Goal: Information Seeking & Learning: Understand process/instructions

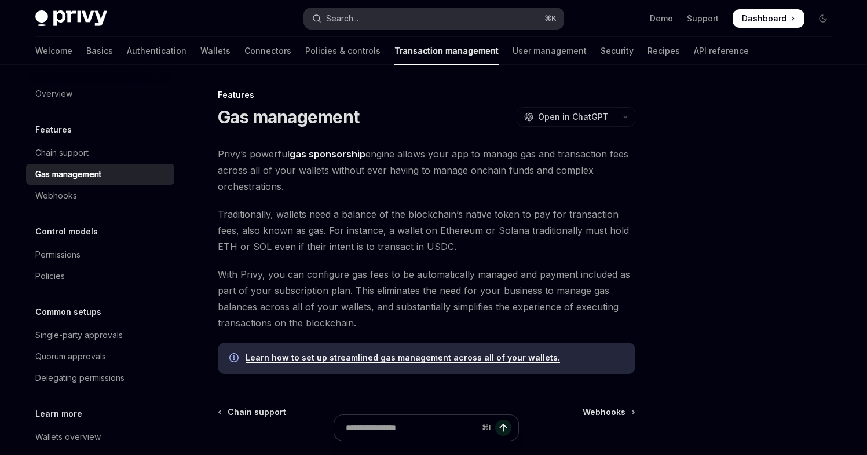
click at [356, 20] on div "Search..." at bounding box center [342, 19] width 32 height 14
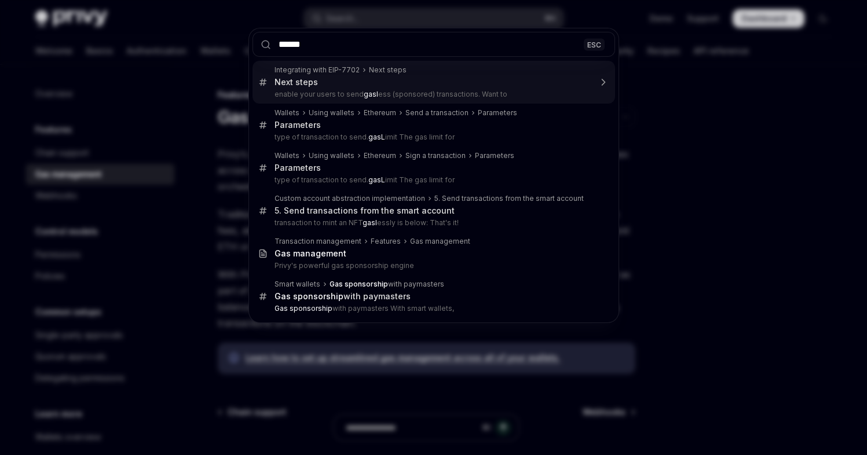
type input "*******"
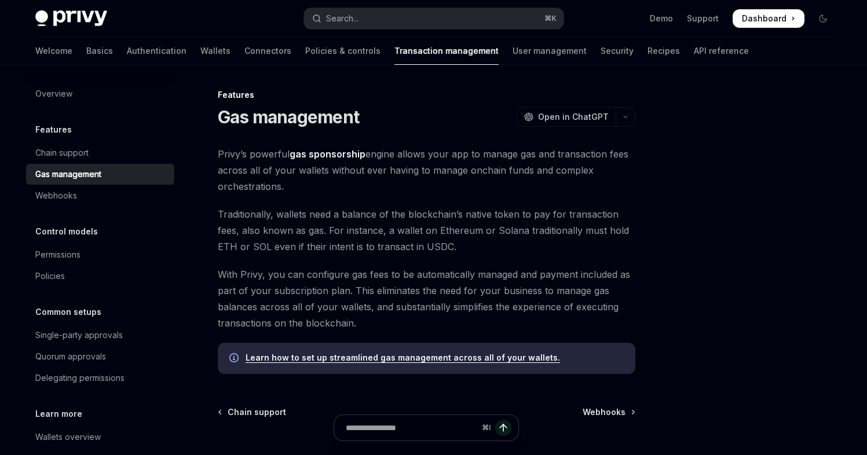
type textarea "*"
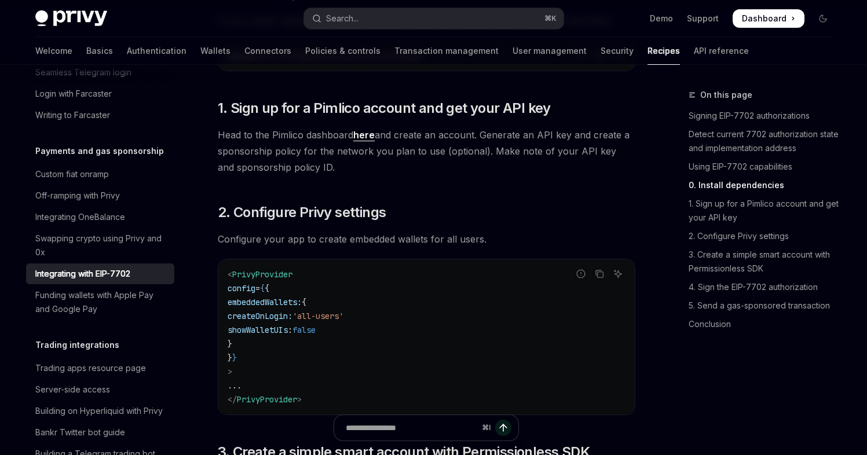
scroll to position [1195, 0]
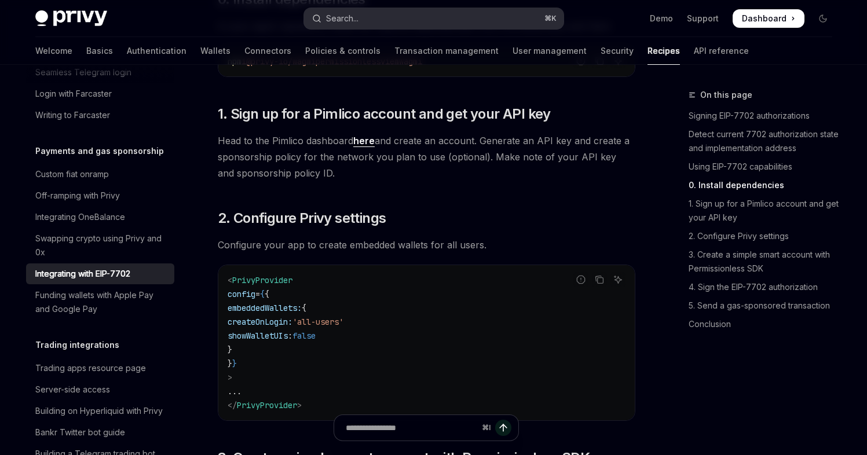
click at [358, 14] on div "Search..." at bounding box center [342, 19] width 32 height 14
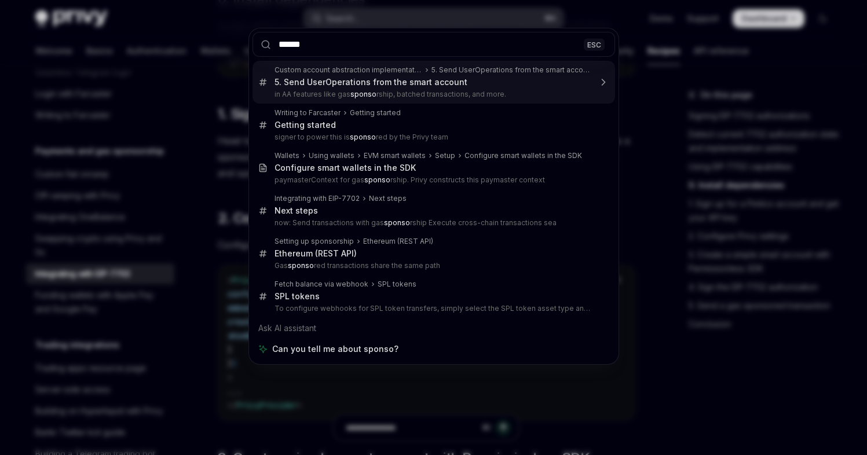
type input "*******"
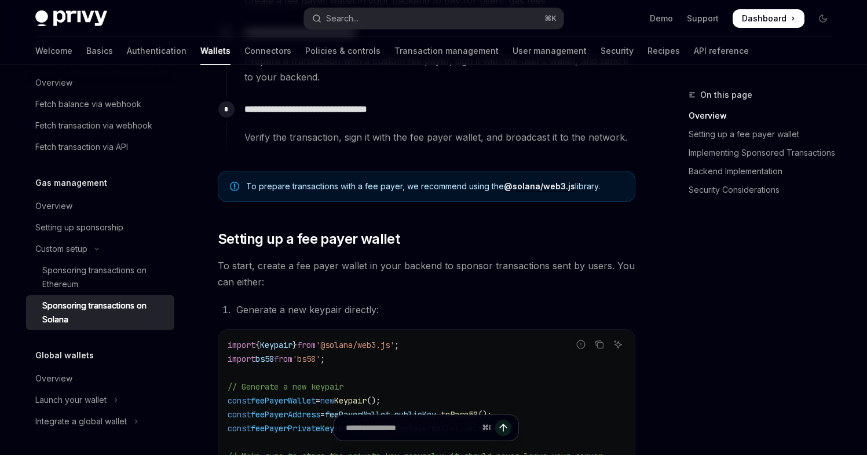
scroll to position [341, 0]
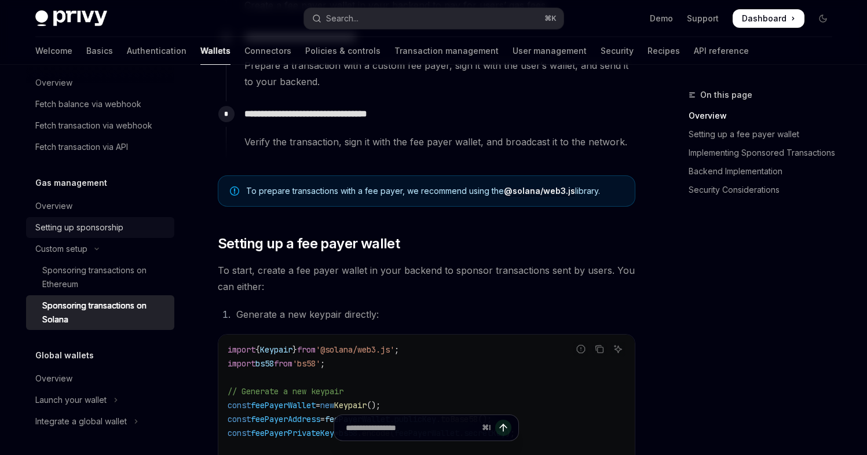
click at [92, 227] on div "Setting up sponsorship" at bounding box center [79, 228] width 88 height 14
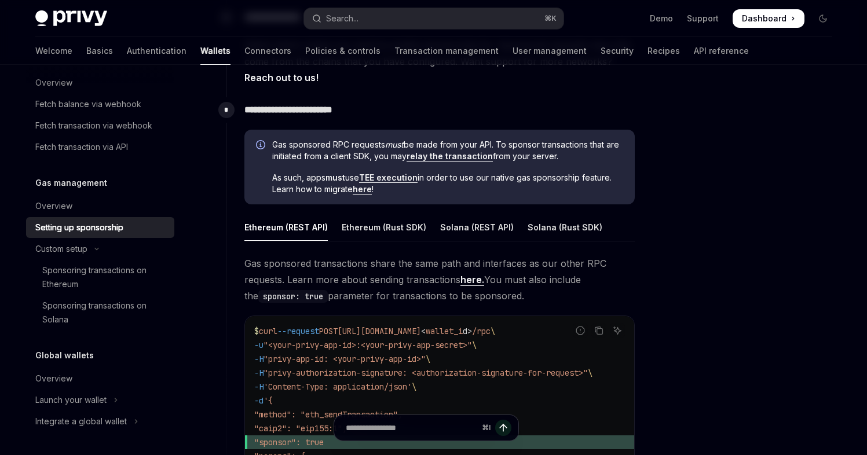
scroll to position [572, 0]
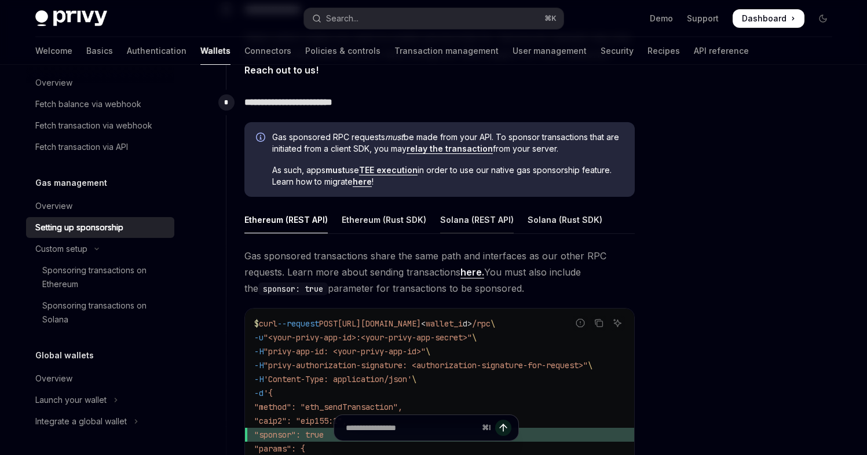
click at [495, 219] on div "Solana (REST API)" at bounding box center [477, 219] width 74 height 27
type textarea "*"
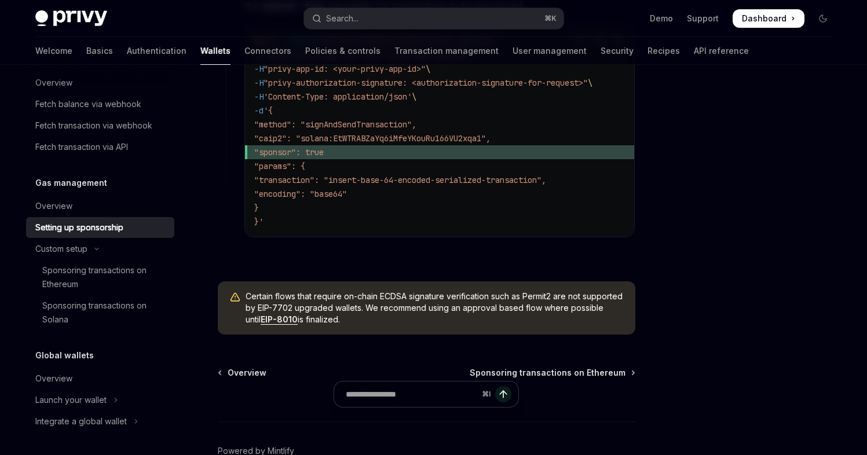
scroll to position [926, 0]
